Goal: Transaction & Acquisition: Purchase product/service

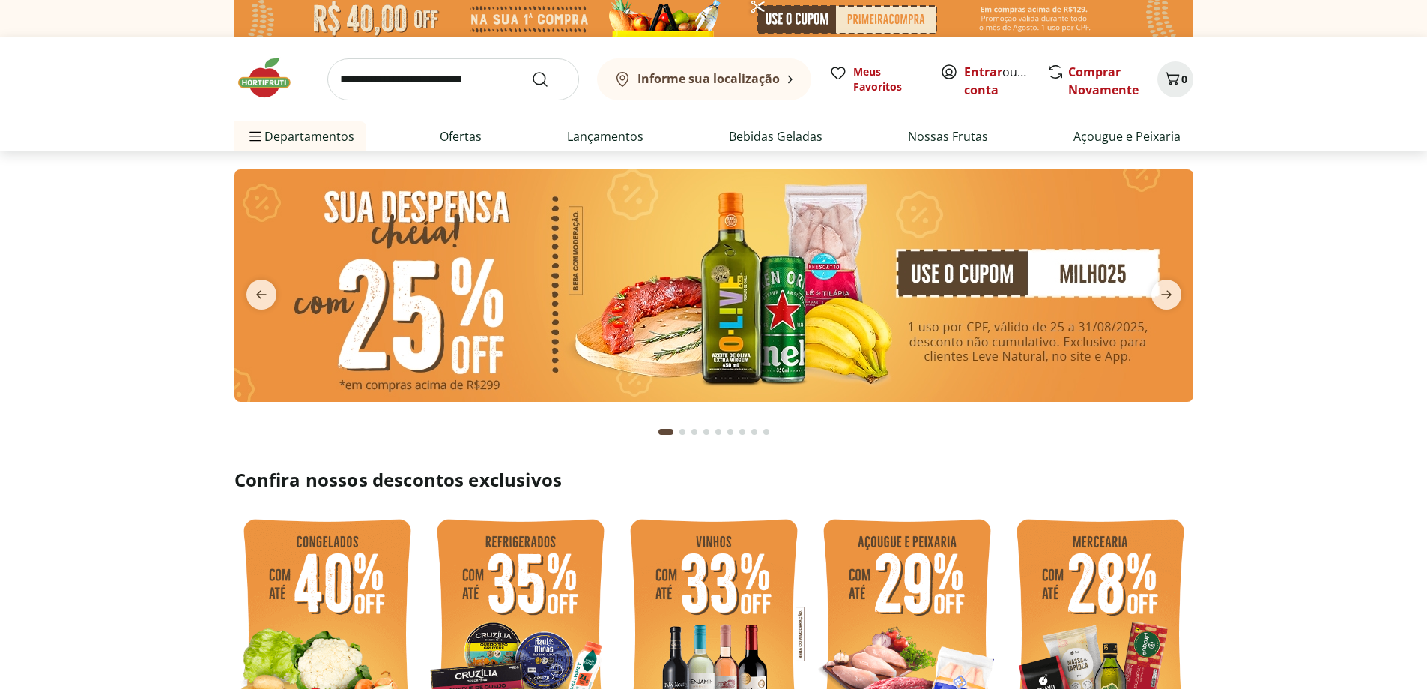
click at [450, 85] on input "search" at bounding box center [453, 79] width 252 height 42
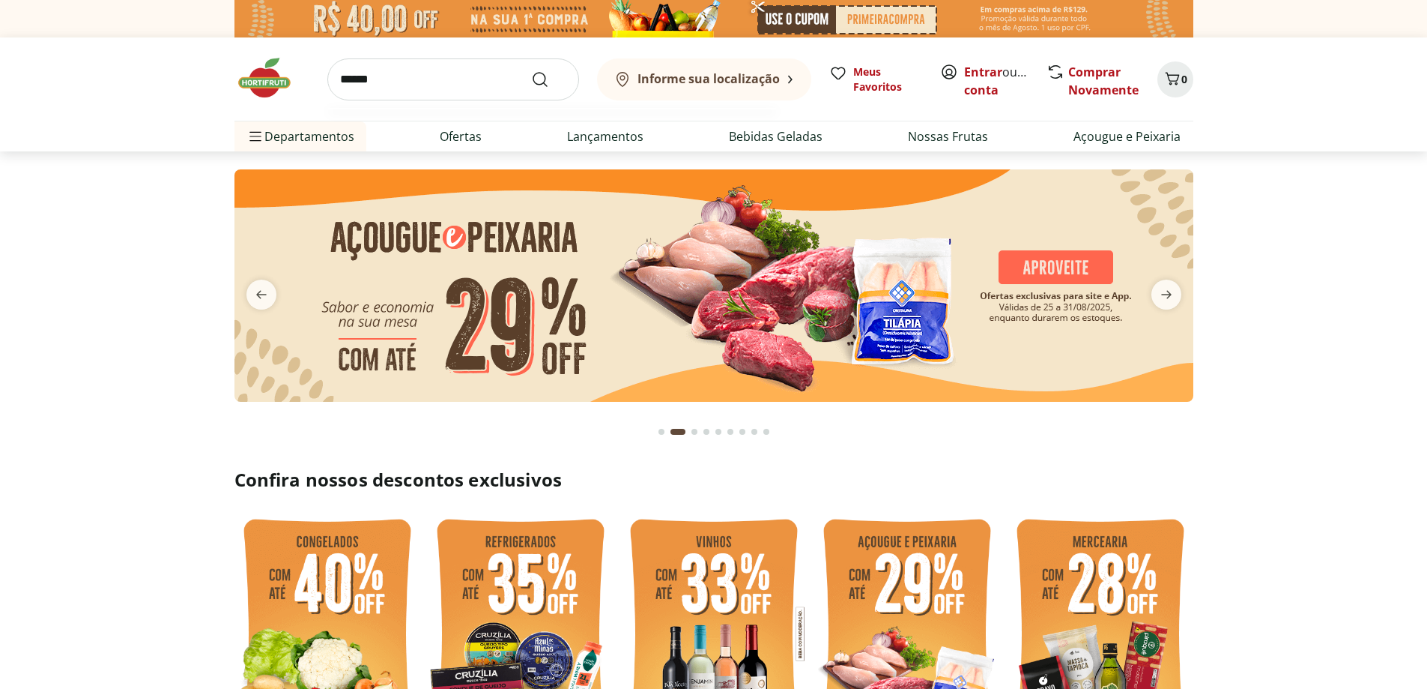
type input "******"
click at [531, 70] on button "Submit Search" at bounding box center [549, 79] width 36 height 18
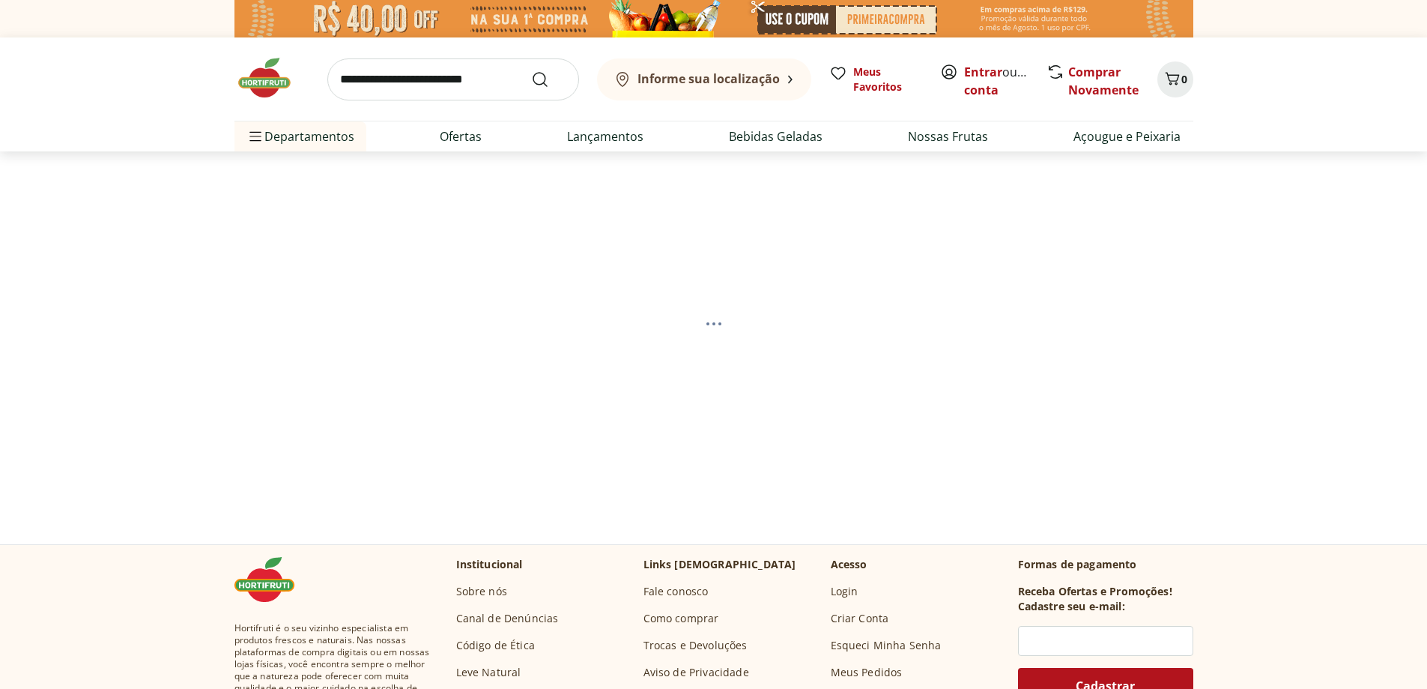
select select "**********"
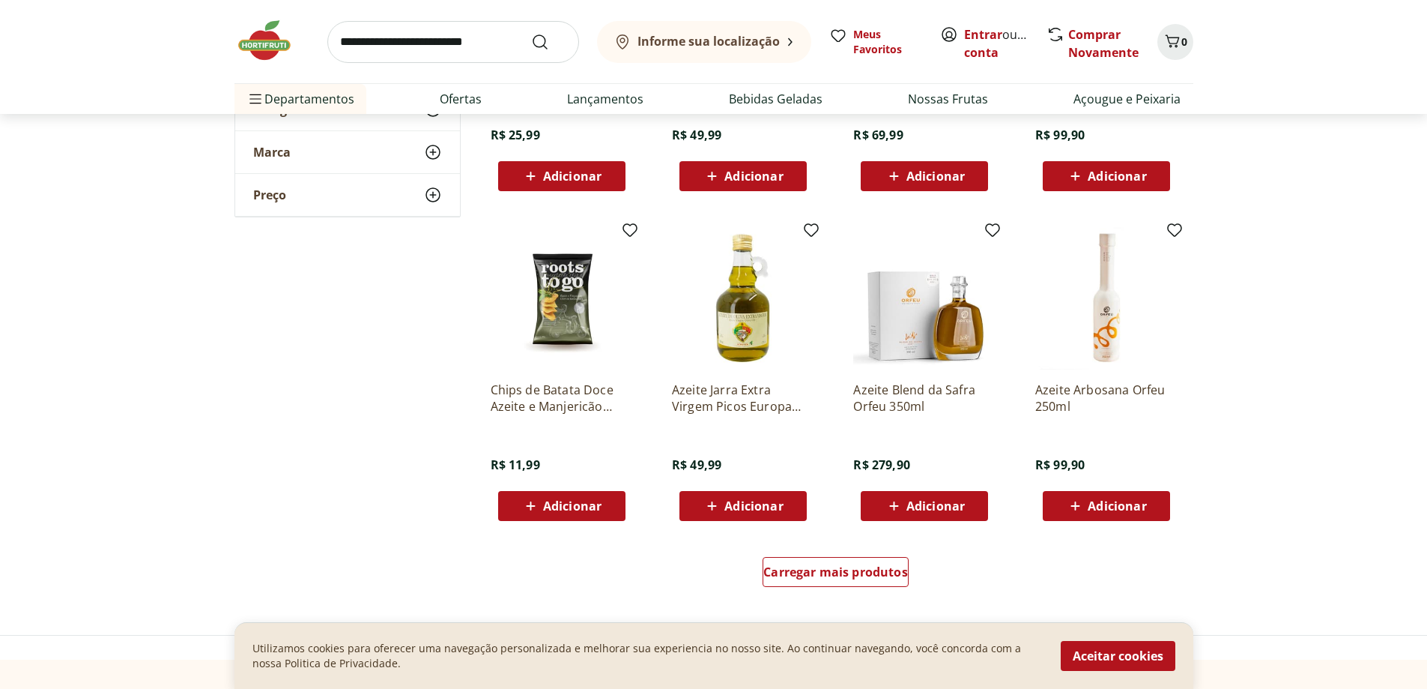
scroll to position [225, 0]
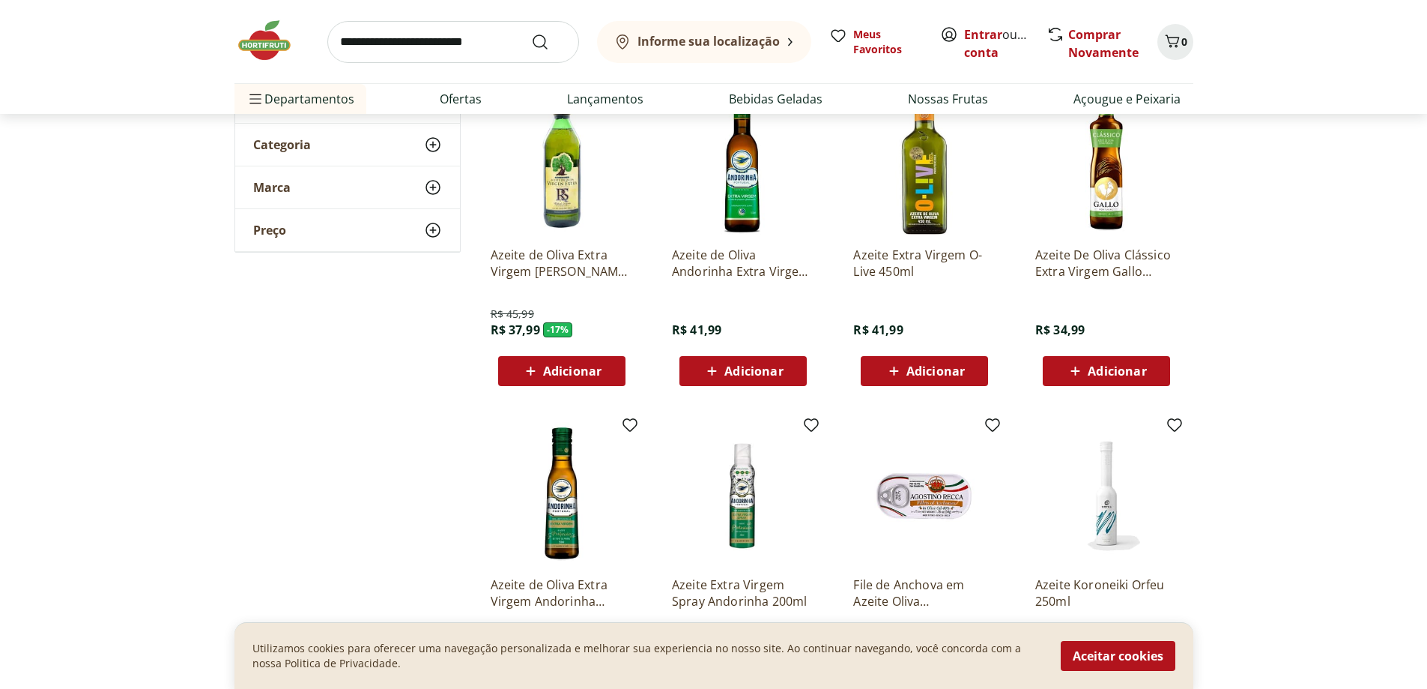
click at [1116, 251] on p "Azeite De Oliva Clássico Extra Virgem Gallo 500Ml" at bounding box center [1106, 262] width 142 height 33
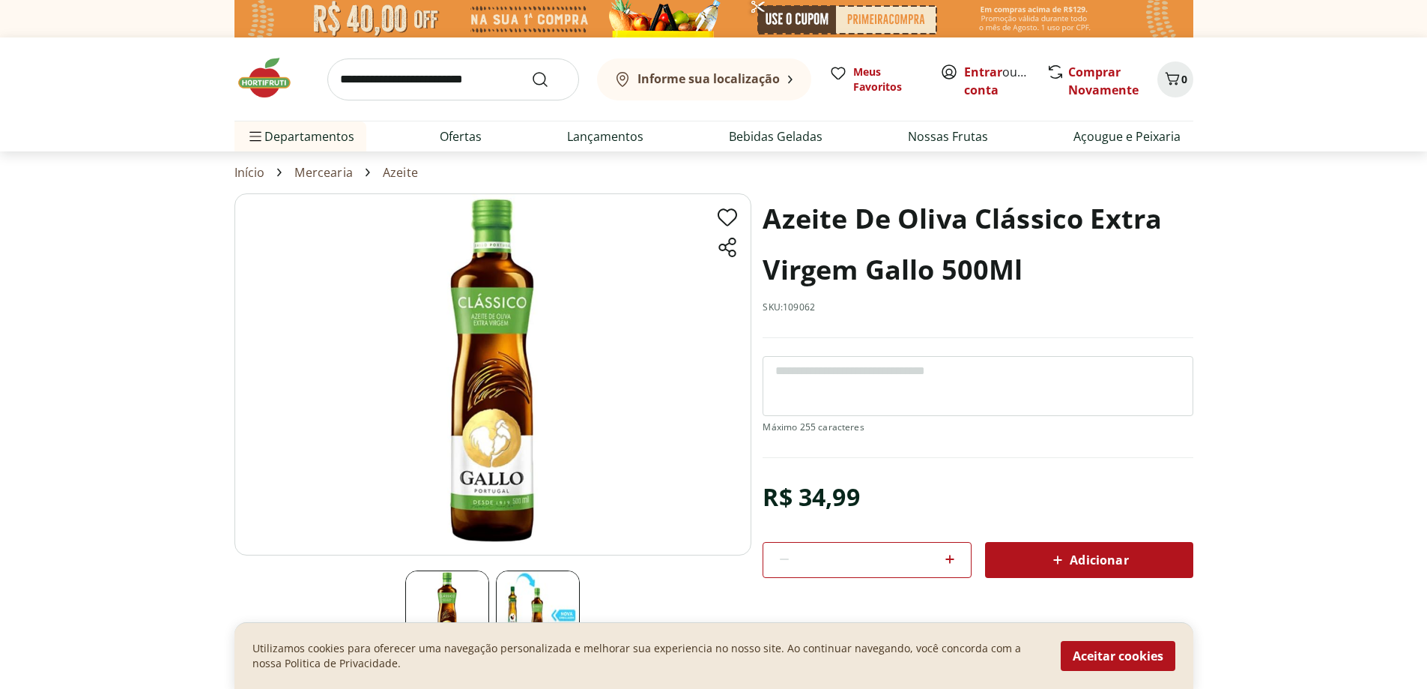
select select "**********"
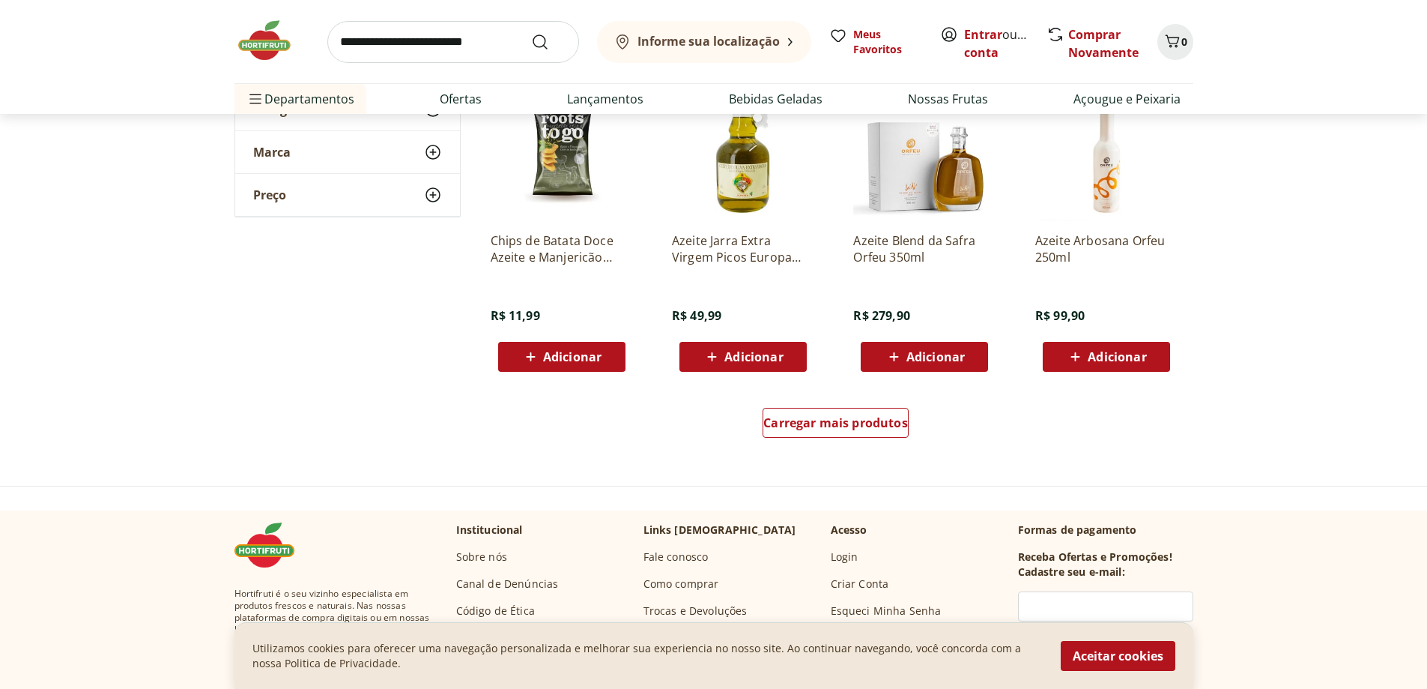
scroll to position [899, 0]
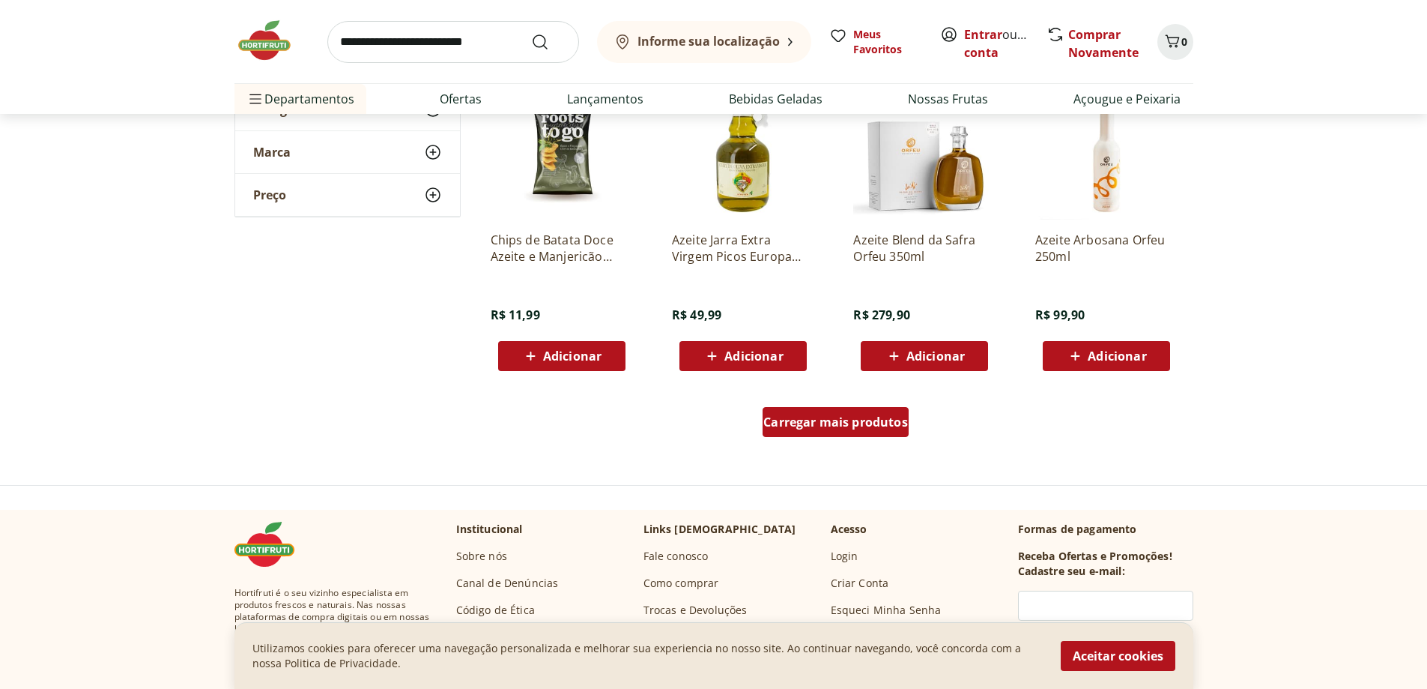
click at [842, 425] on span "Carregar mais produtos" at bounding box center [835, 422] width 145 height 12
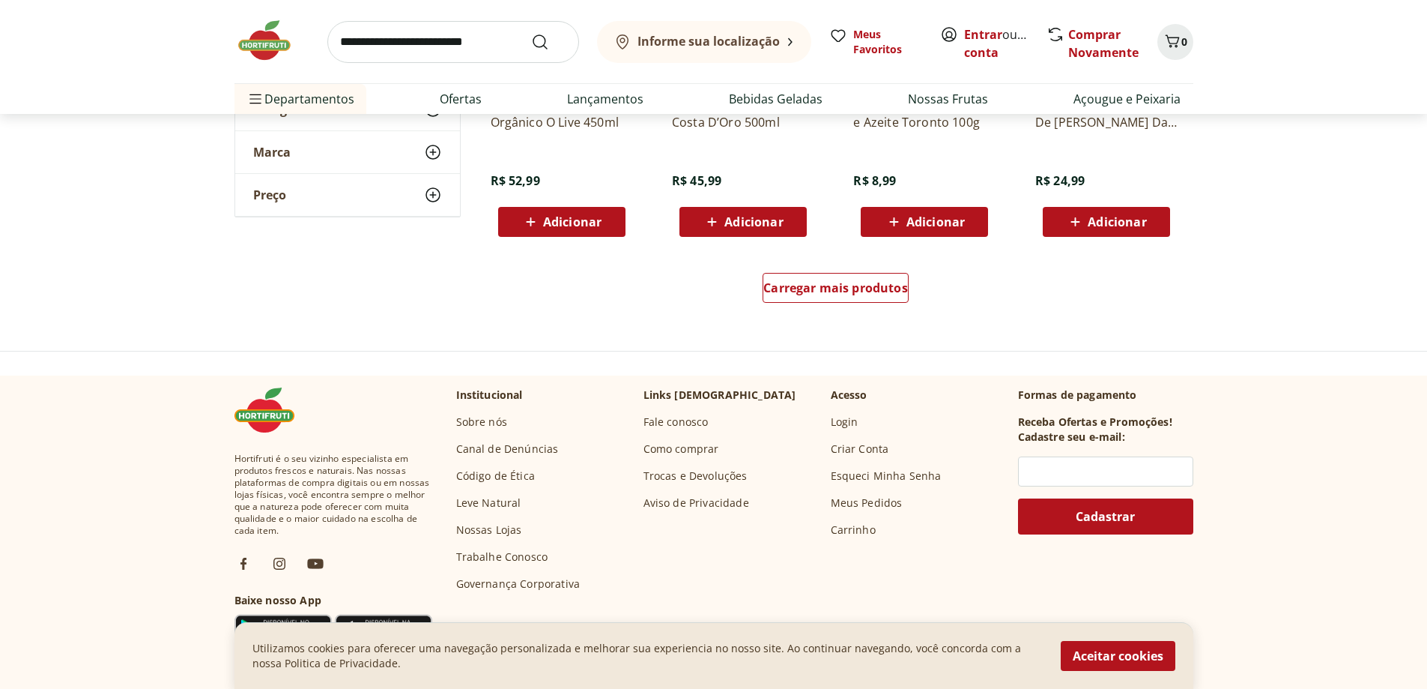
scroll to position [2023, 0]
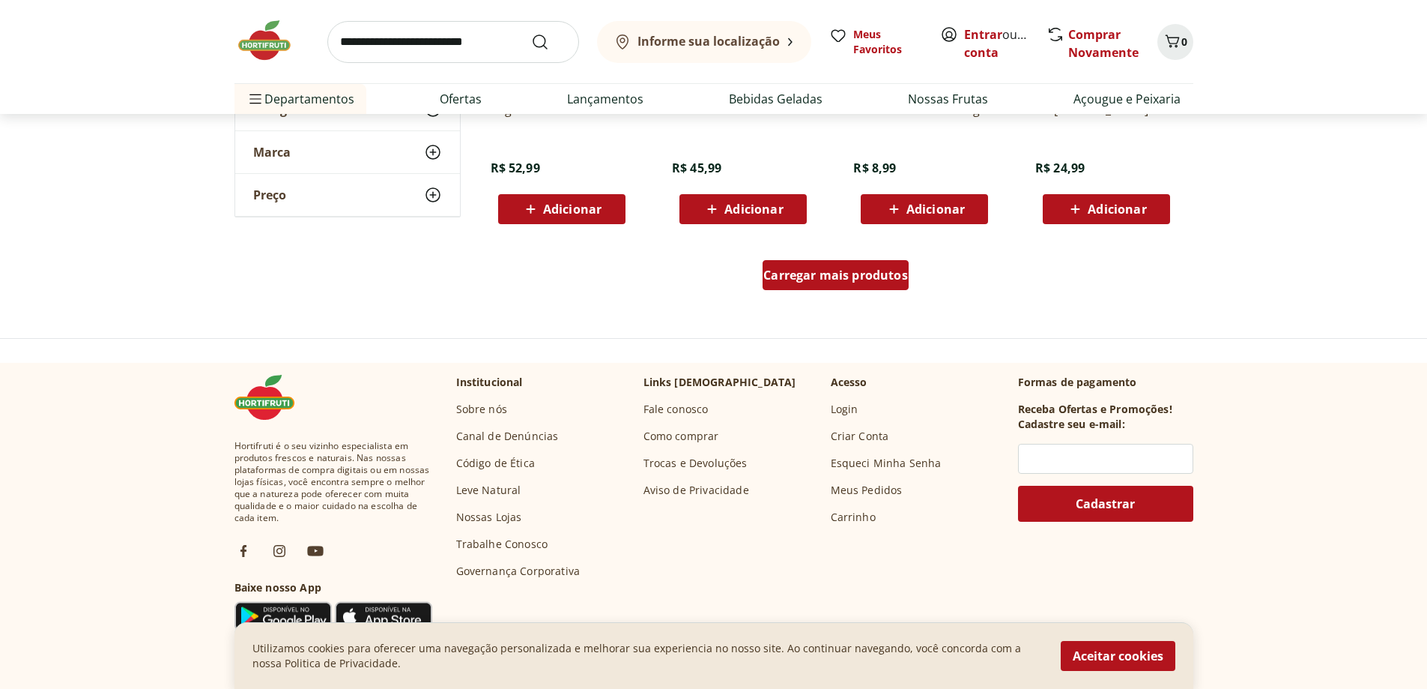
click at [847, 290] on link "Carregar mais produtos" at bounding box center [836, 278] width 146 height 36
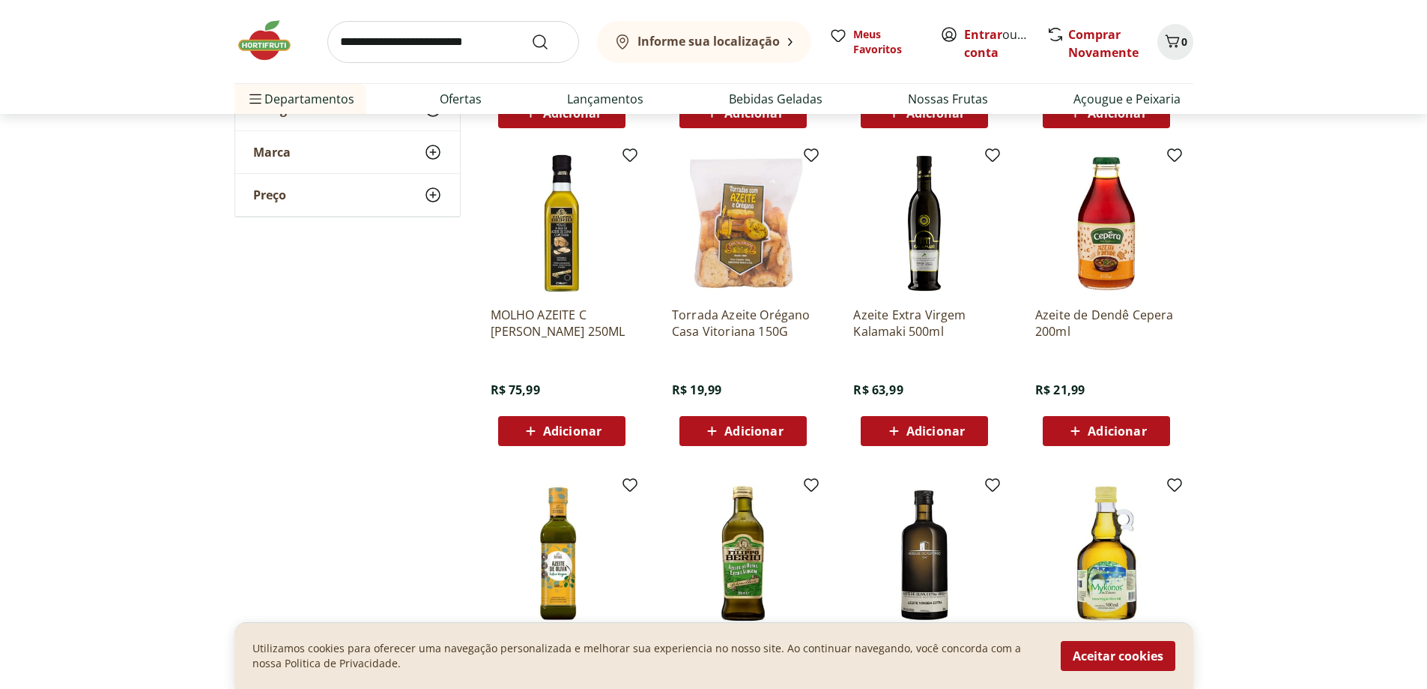
scroll to position [2323, 0]
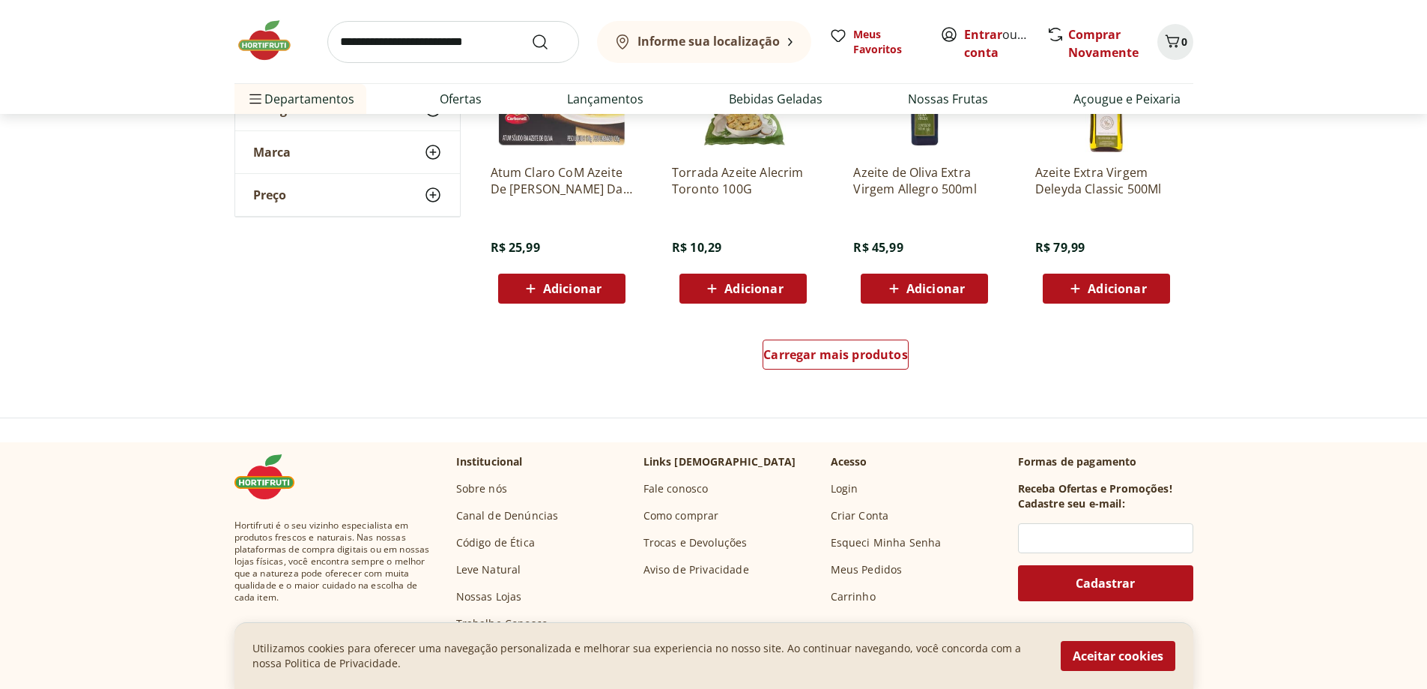
scroll to position [2922, 0]
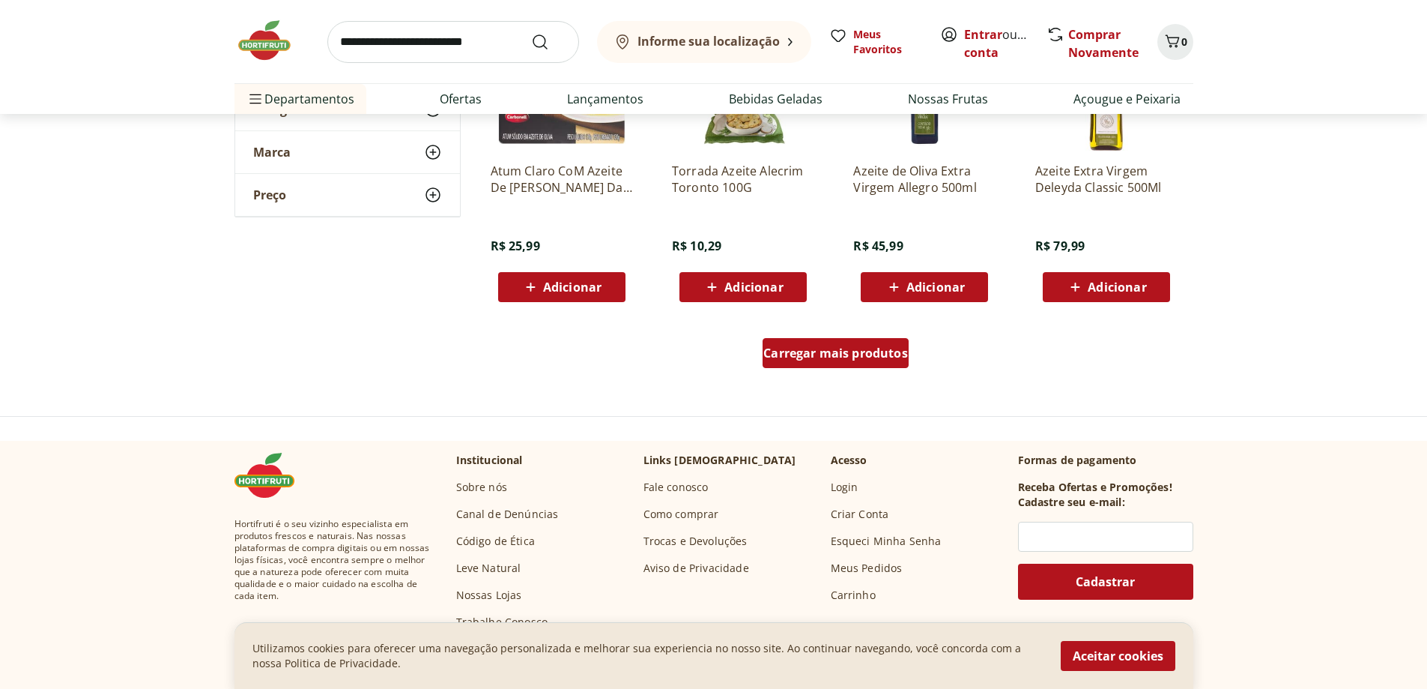
click at [799, 355] on span "Carregar mais produtos" at bounding box center [835, 353] width 145 height 12
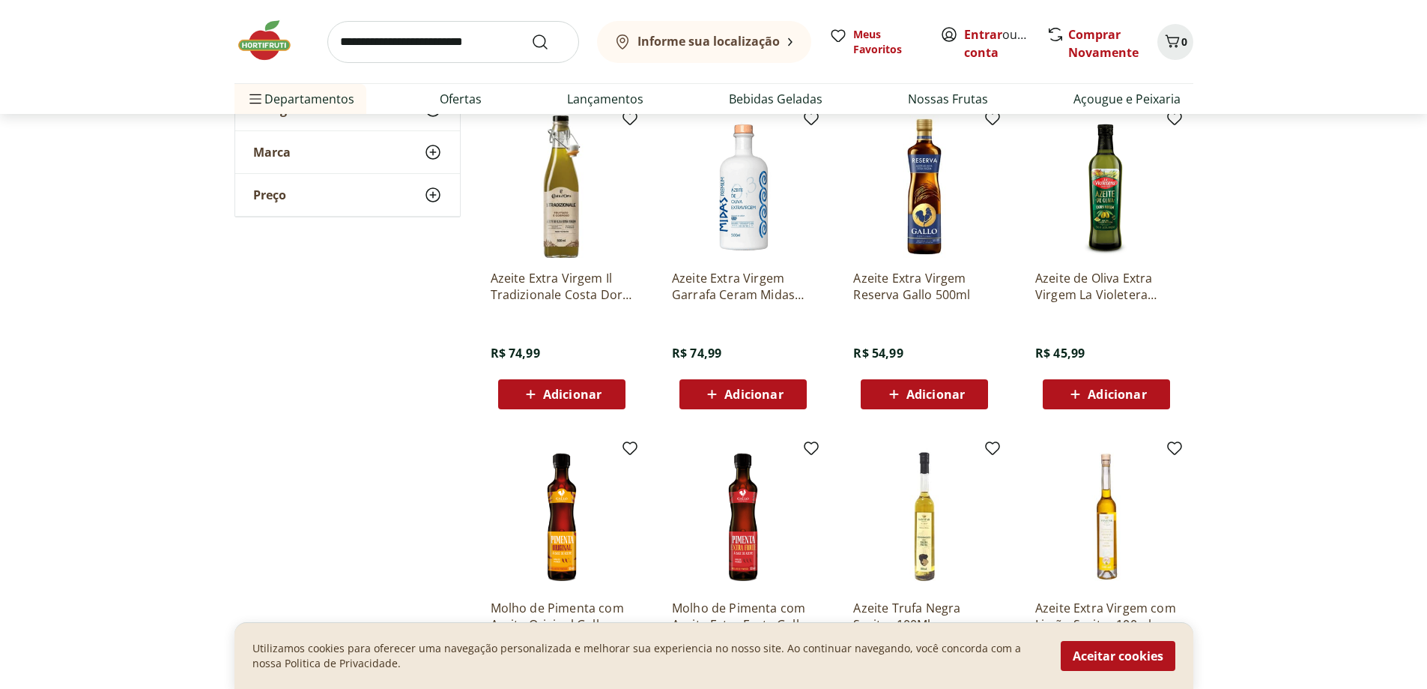
scroll to position [3147, 0]
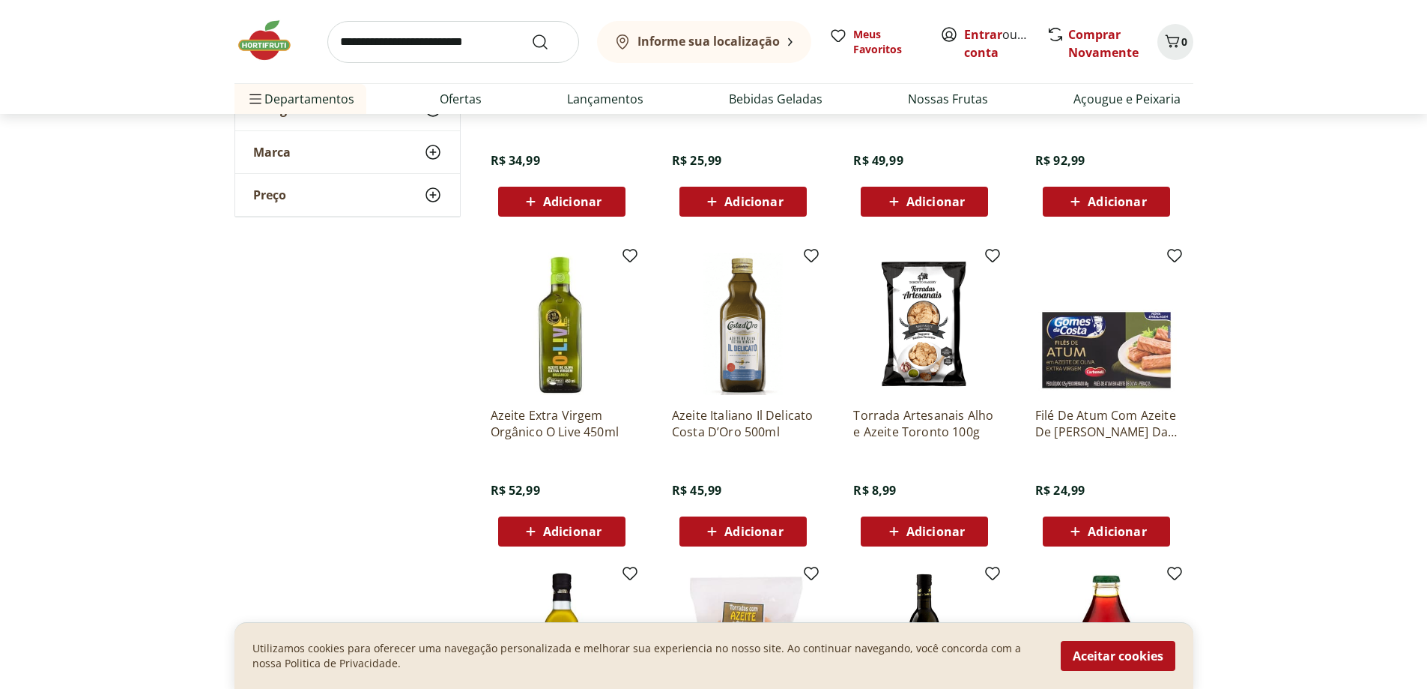
scroll to position [1423, 0]
